Goal: Check status: Check status

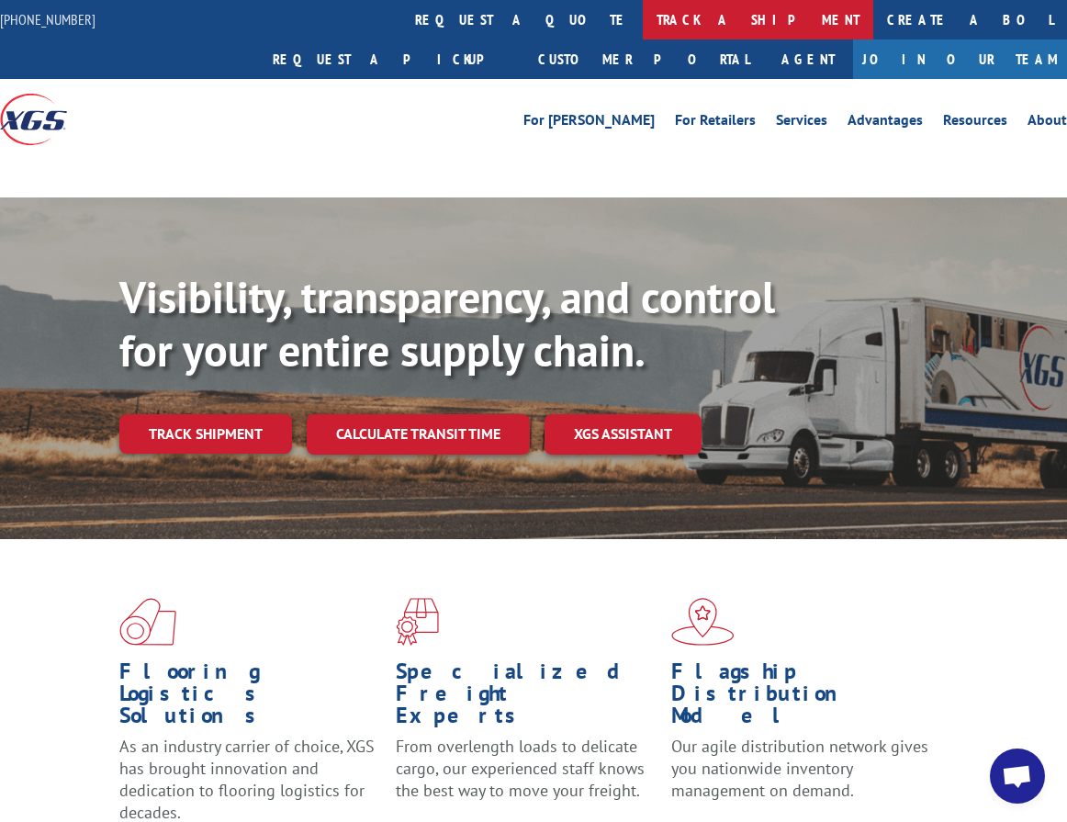
click at [643, 27] on link "track a shipment" at bounding box center [758, 20] width 231 height 40
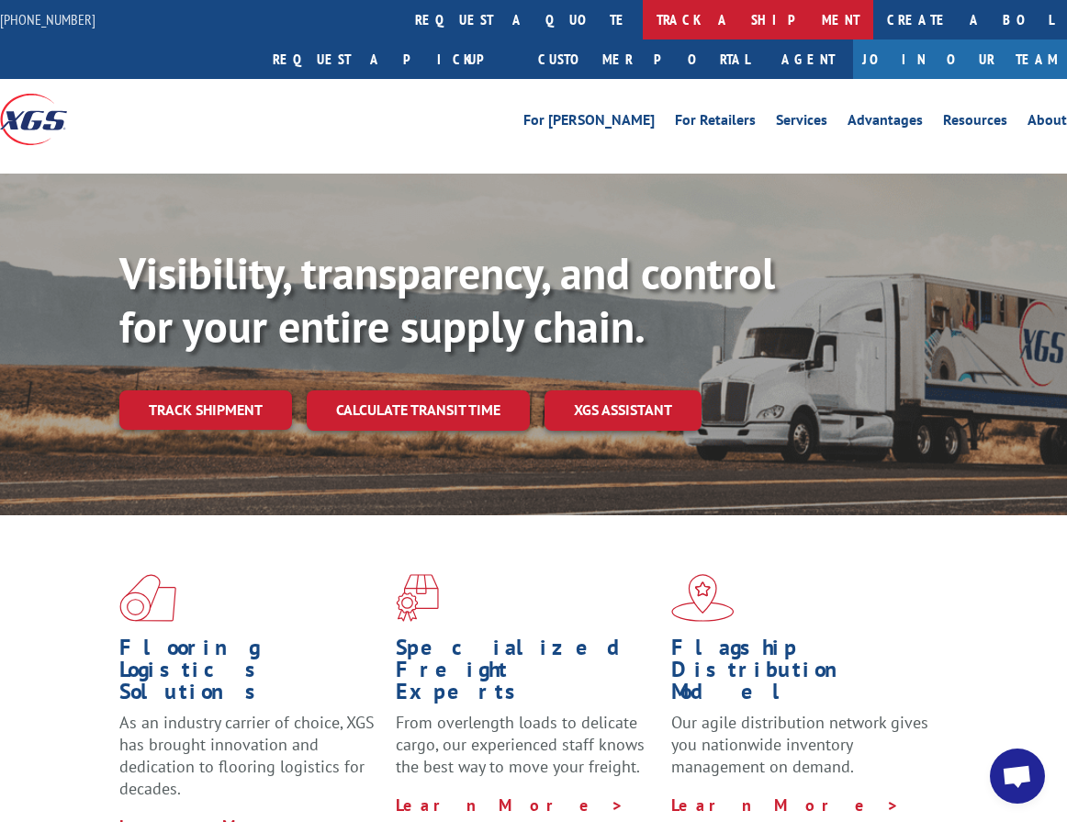
click at [643, 20] on link "track a shipment" at bounding box center [758, 20] width 231 height 40
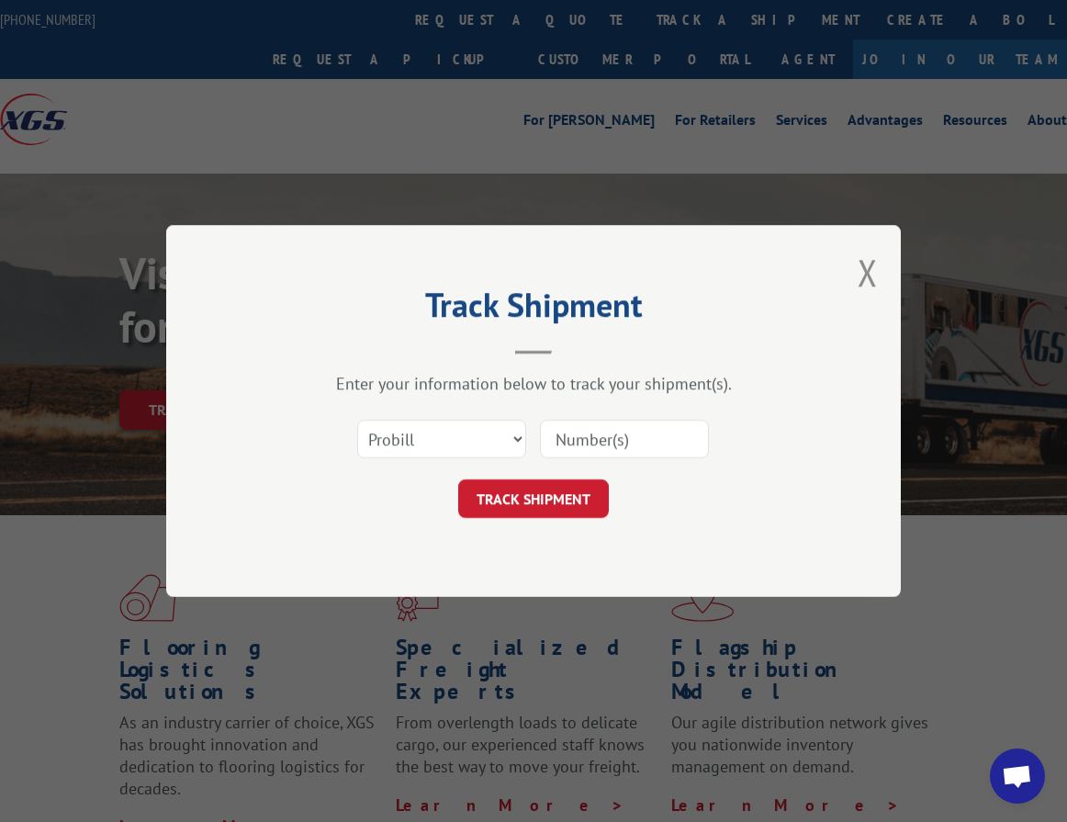
click at [492, 417] on div "Select category... Probill BOL PO" at bounding box center [533, 439] width 551 height 61
click at [609, 436] on input at bounding box center [624, 439] width 169 height 39
type input "17636393"
click button "TRACK SHIPMENT" at bounding box center [533, 499] width 151 height 39
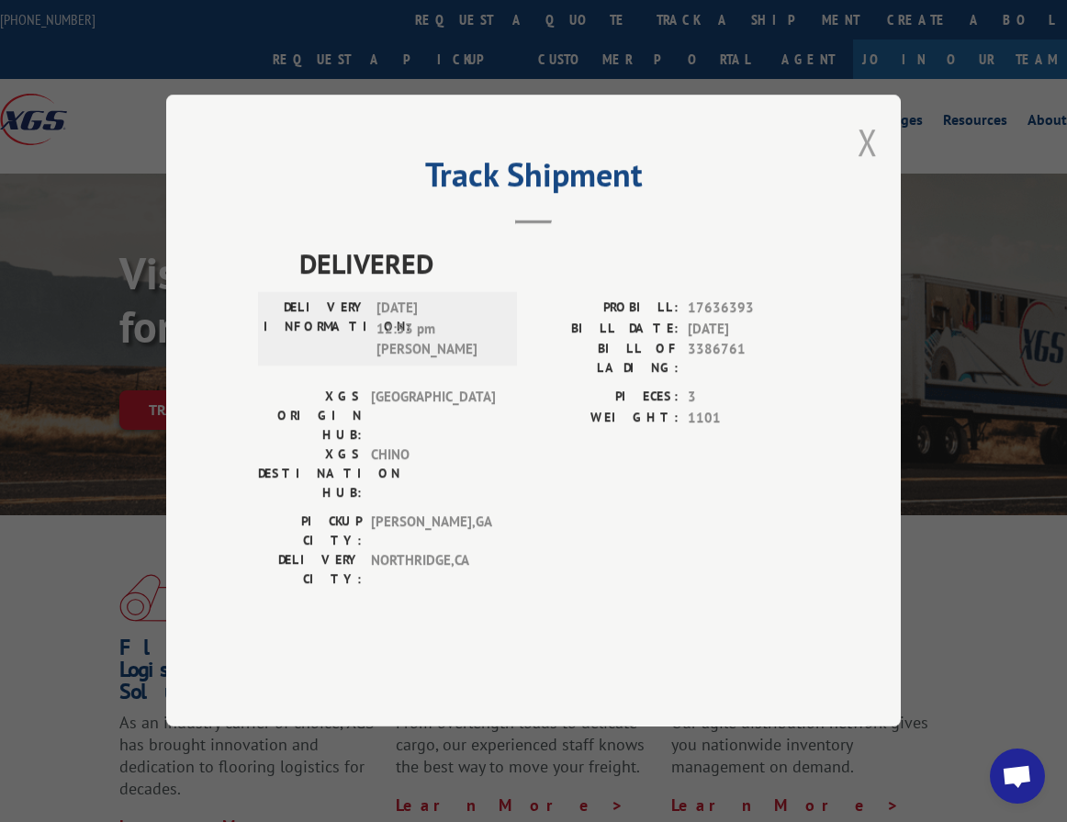
click at [876, 166] on button "Close modal" at bounding box center [868, 142] width 20 height 49
